Goal: Find contact information: Find contact information

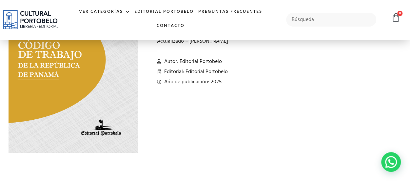
scroll to position [98, 0]
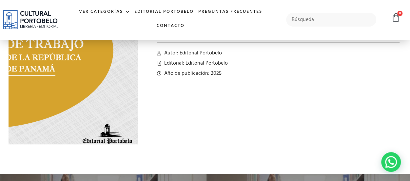
click at [74, 53] on img at bounding box center [73, 50] width 160 height 230
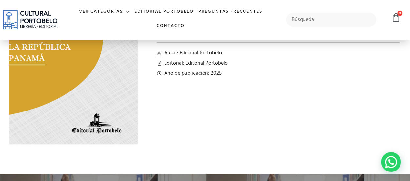
click at [118, 99] on img at bounding box center [63, 40] width 160 height 230
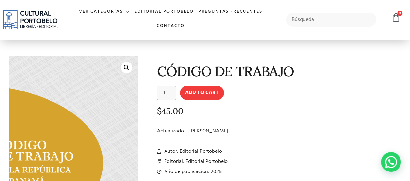
scroll to position [0, 0]
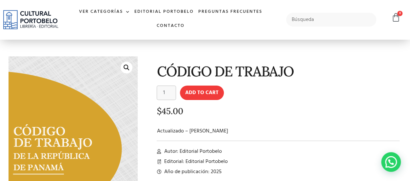
click at [38, 151] on img at bounding box center [82, 149] width 160 height 230
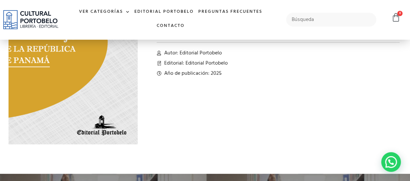
scroll to position [66, 0]
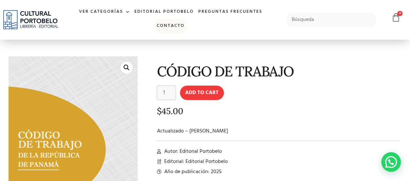
click at [168, 26] on link "Contacto" at bounding box center [171, 26] width 32 height 14
